Goal: Check status: Check status

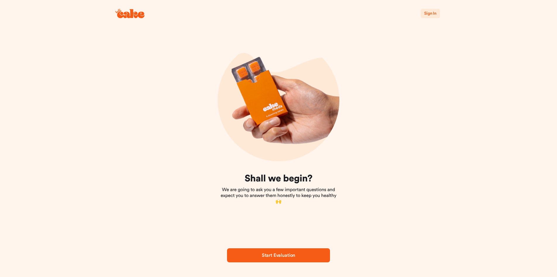
click at [431, 16] on span "Sign In" at bounding box center [430, 14] width 12 height 6
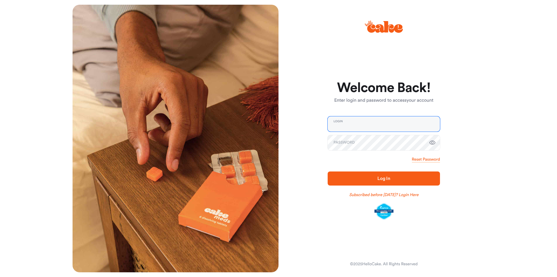
type input "**********"
click at [434, 143] on icon "button" at bounding box center [432, 142] width 7 height 7
click at [369, 181] on span "Log In" at bounding box center [384, 178] width 94 height 7
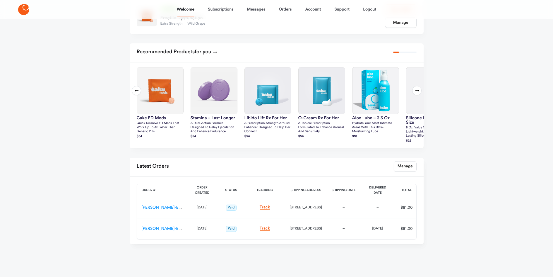
scroll to position [128, 0]
click at [150, 207] on link "[PERSON_NAME]-ES-00163165" at bounding box center [171, 207] width 58 height 4
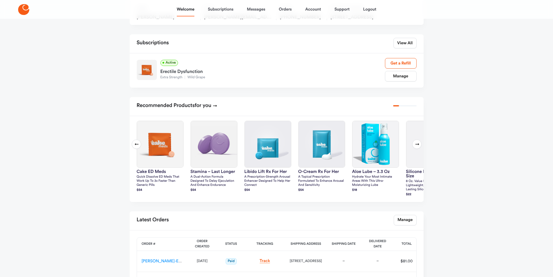
scroll to position [128, 0]
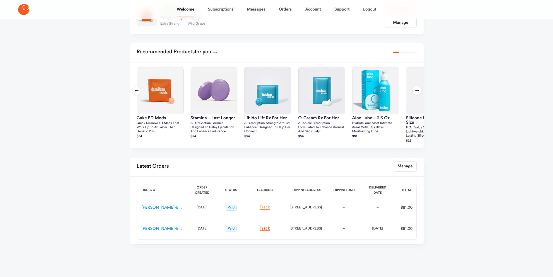
click at [260, 207] on link "Track" at bounding box center [265, 207] width 11 height 4
